Goal: Task Accomplishment & Management: Manage account settings

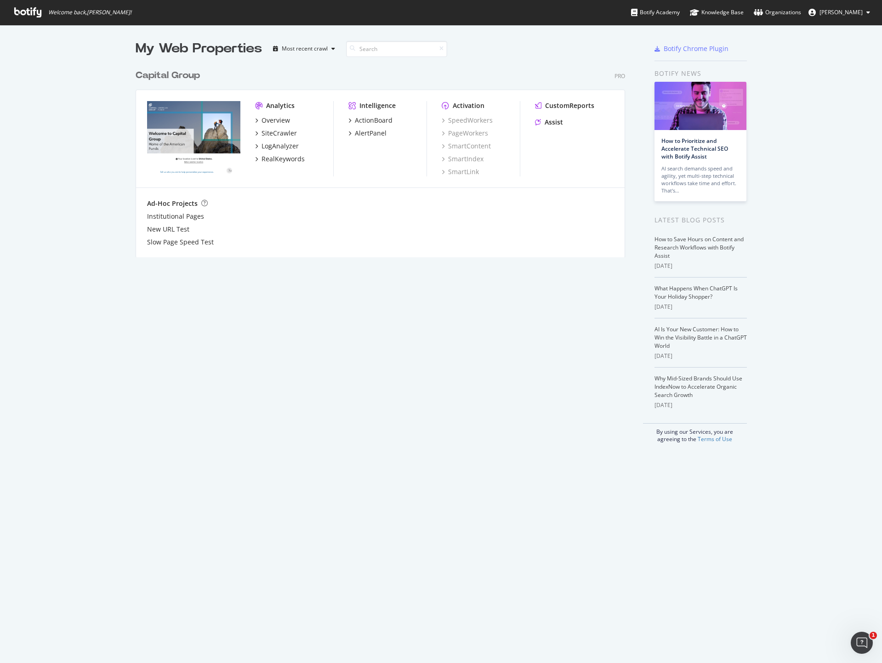
click at [829, 11] on span "[PERSON_NAME]" at bounding box center [840, 12] width 43 height 8
click at [785, 4] on link "Organizations" at bounding box center [777, 12] width 47 height 25
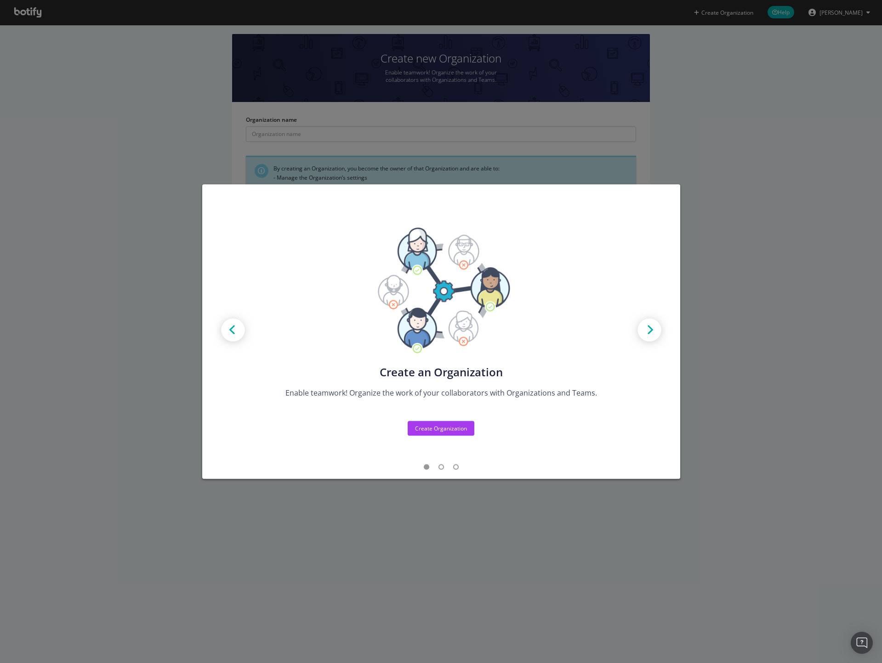
click at [771, 96] on div "Create new Projects for your Teams Create the exact model that matches your Org…" at bounding box center [441, 331] width 882 height 663
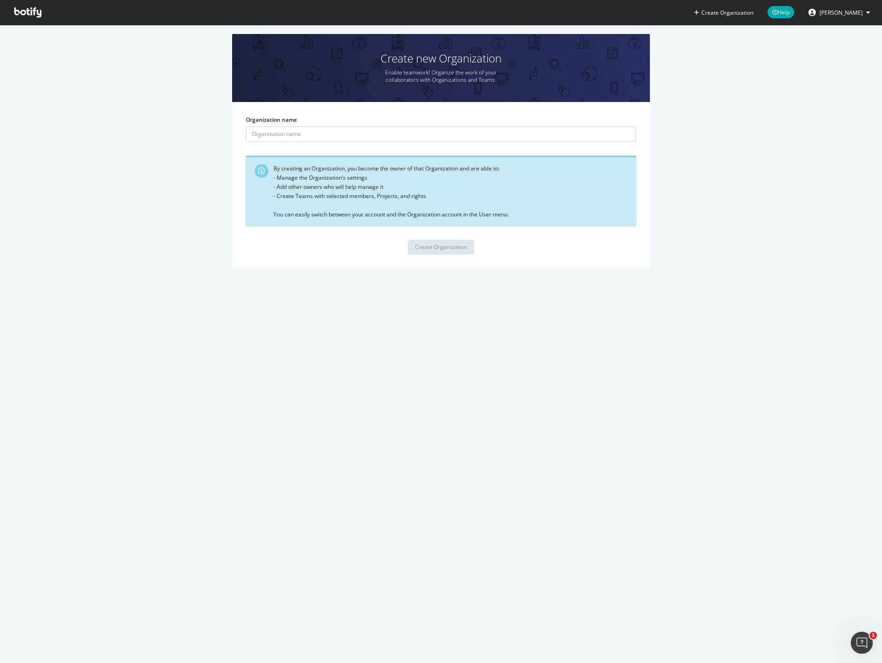
click at [832, 11] on span "[PERSON_NAME]" at bounding box center [840, 13] width 43 height 8
click at [40, 27] on section "Create new Organization Enable teamwork! Organize the work of your collaborator…" at bounding box center [441, 156] width 882 height 262
click at [34, 9] on icon at bounding box center [27, 12] width 27 height 10
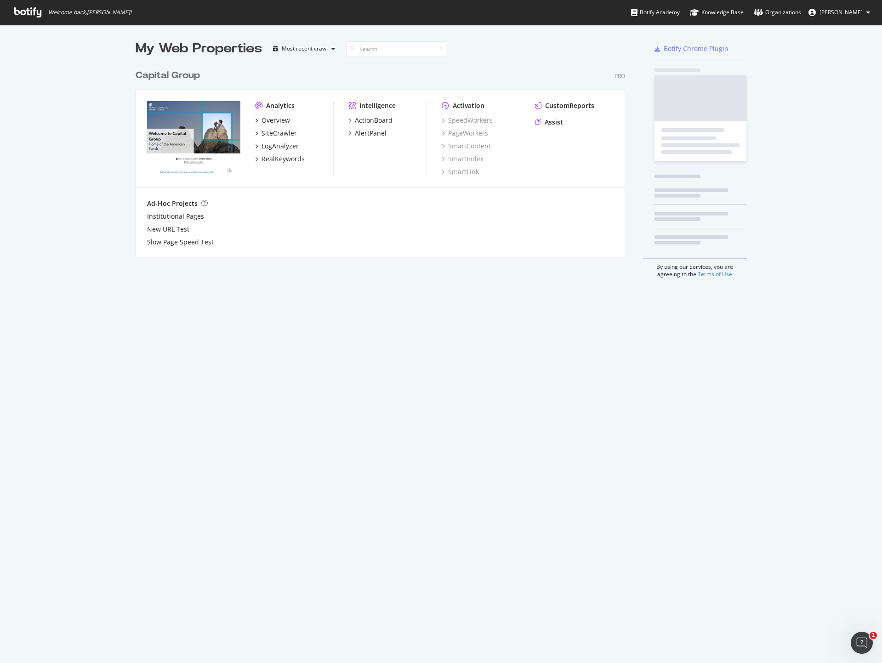
scroll to position [191, 488]
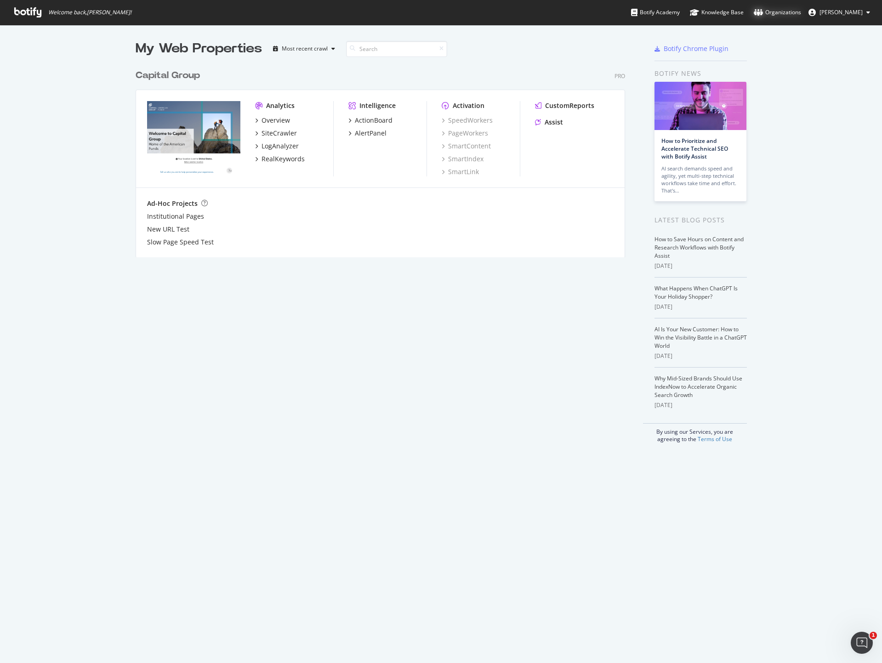
click at [781, 14] on div "Organizations" at bounding box center [777, 12] width 47 height 9
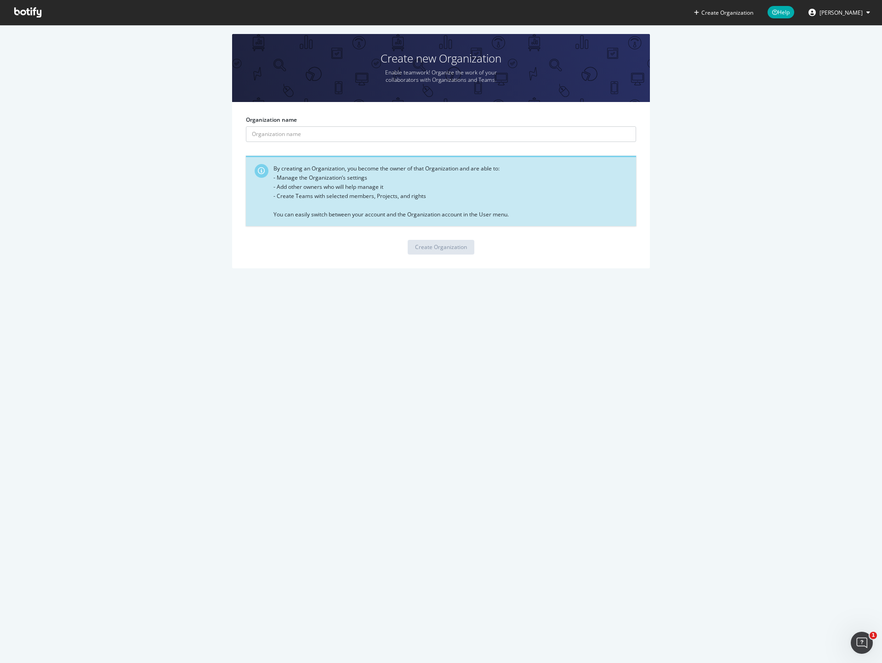
click at [845, 14] on span "[PERSON_NAME]" at bounding box center [840, 13] width 43 height 8
click at [23, 18] on span at bounding box center [28, 12] width 42 height 25
click at [21, 6] on span at bounding box center [28, 12] width 42 height 25
click at [31, 8] on icon at bounding box center [27, 12] width 27 height 10
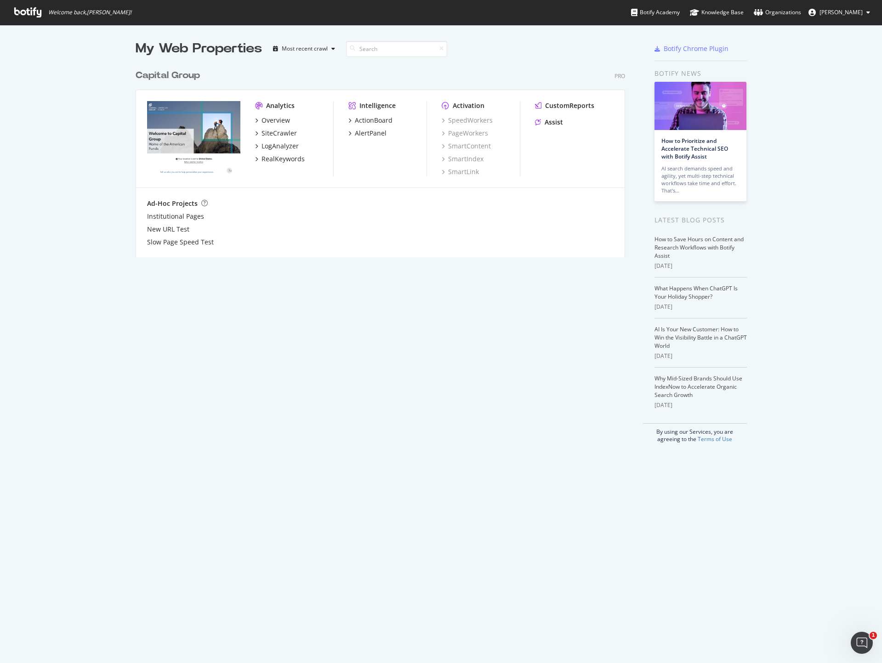
scroll to position [191, 488]
click at [827, 12] on span "[PERSON_NAME]" at bounding box center [840, 12] width 43 height 8
click at [827, 27] on link "Edit Profile" at bounding box center [836, 32] width 80 height 14
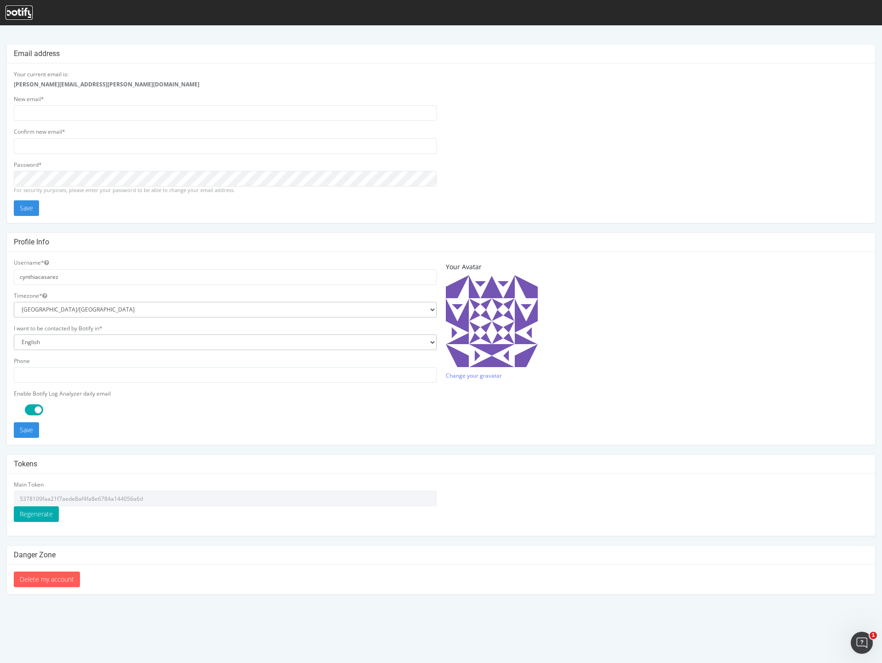
click at [14, 8] on icon at bounding box center [19, 13] width 27 height 10
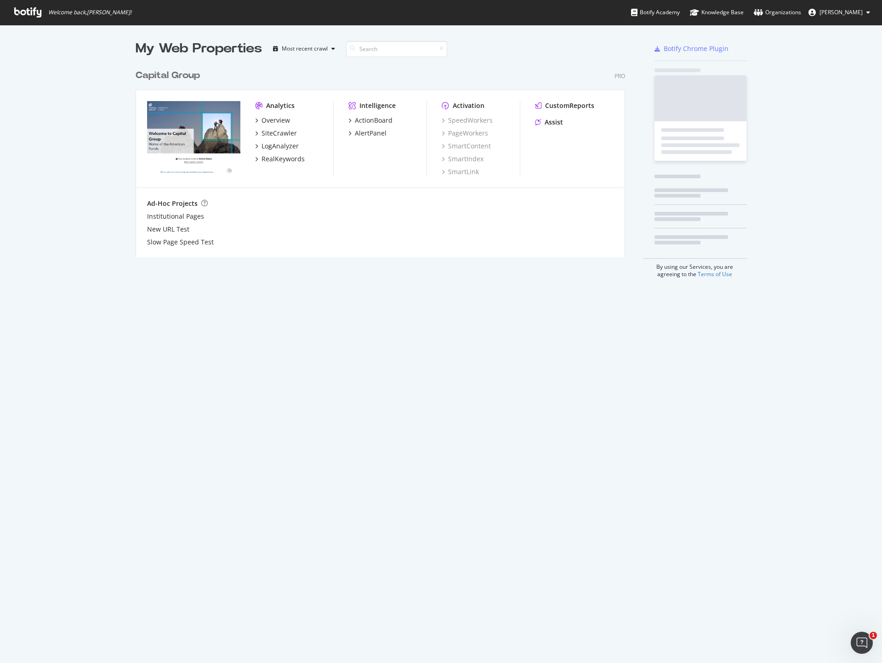
scroll to position [191, 488]
